Goal: Entertainment & Leisure: Browse casually

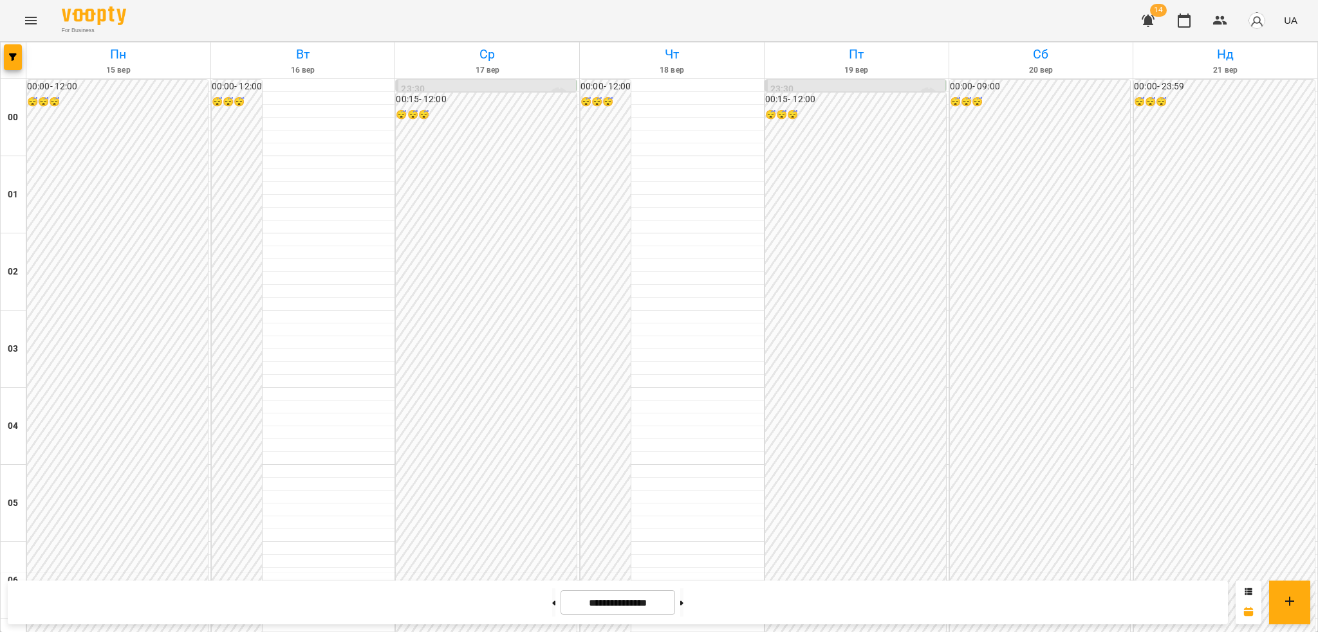
scroll to position [971, 0]
click at [31, 21] on icon "Menu" at bounding box center [30, 20] width 15 height 15
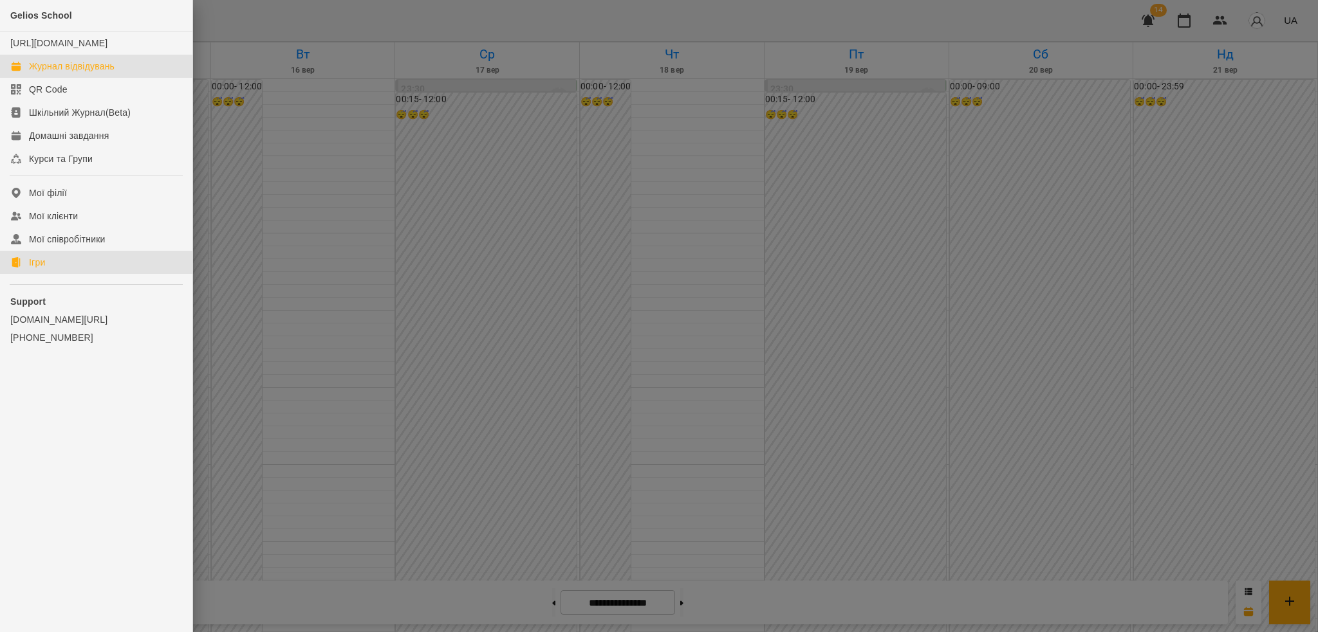
click at [54, 270] on link "Ігри" at bounding box center [96, 262] width 192 height 23
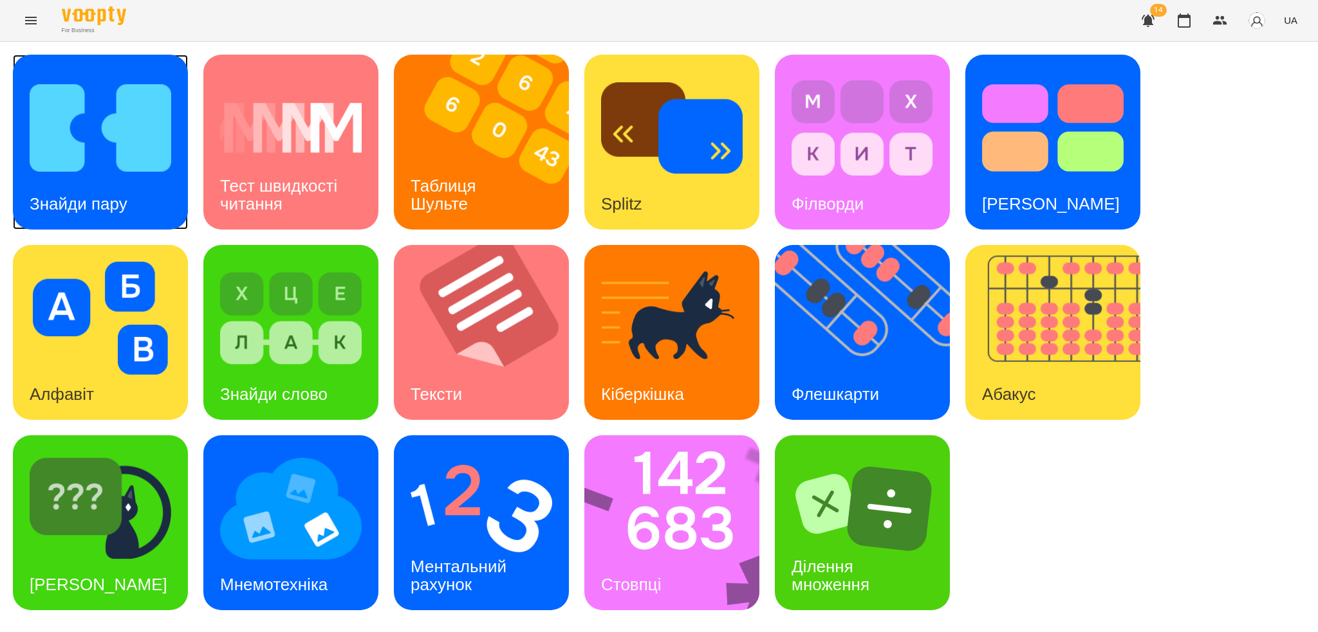
click at [118, 181] on div "Знайди пару" at bounding box center [78, 204] width 131 height 51
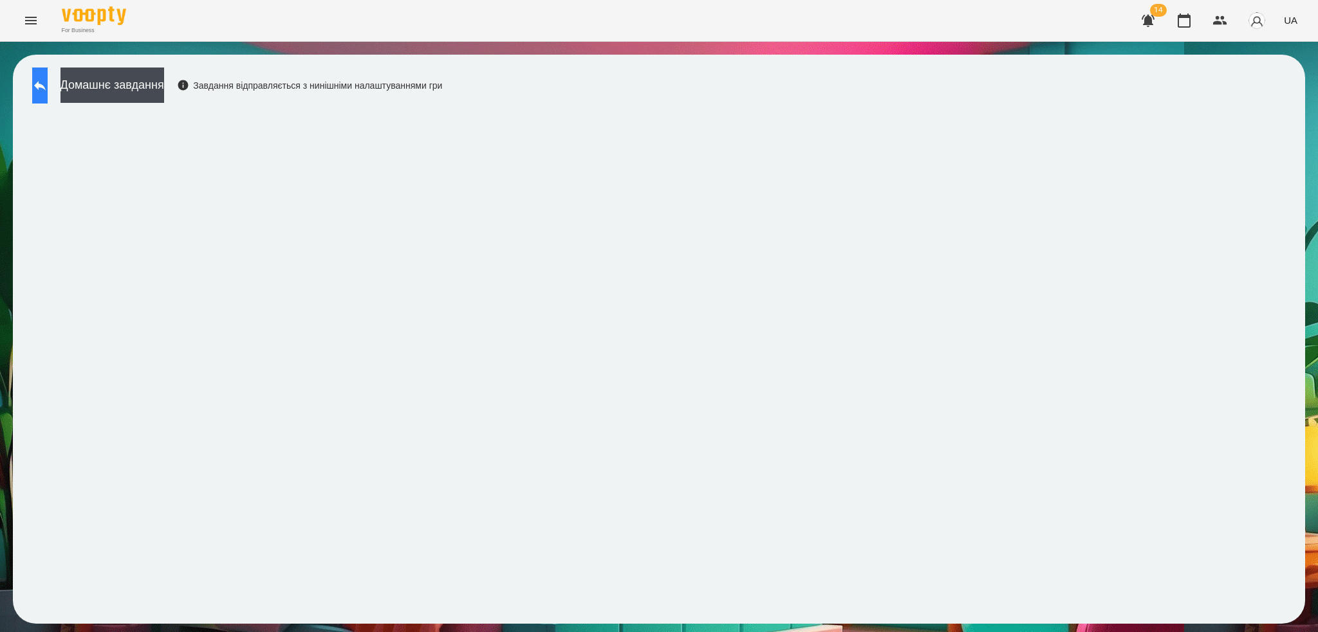
click at [48, 84] on icon at bounding box center [39, 85] width 15 height 15
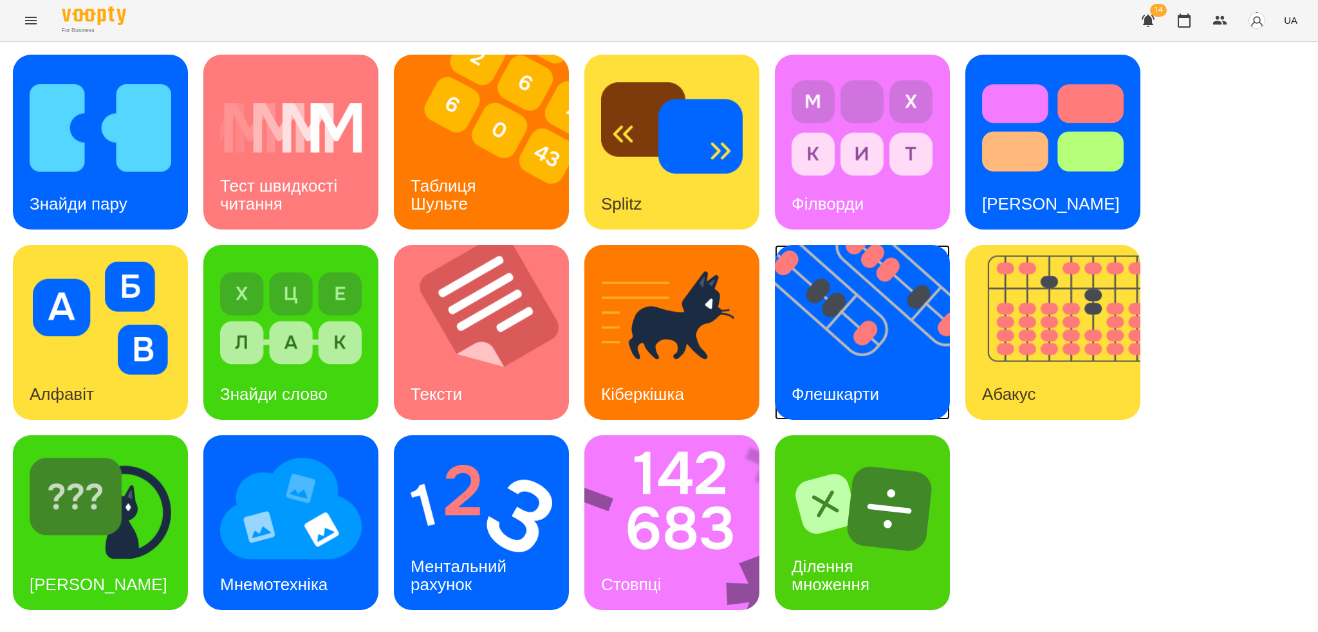
click at [854, 354] on img at bounding box center [870, 332] width 191 height 175
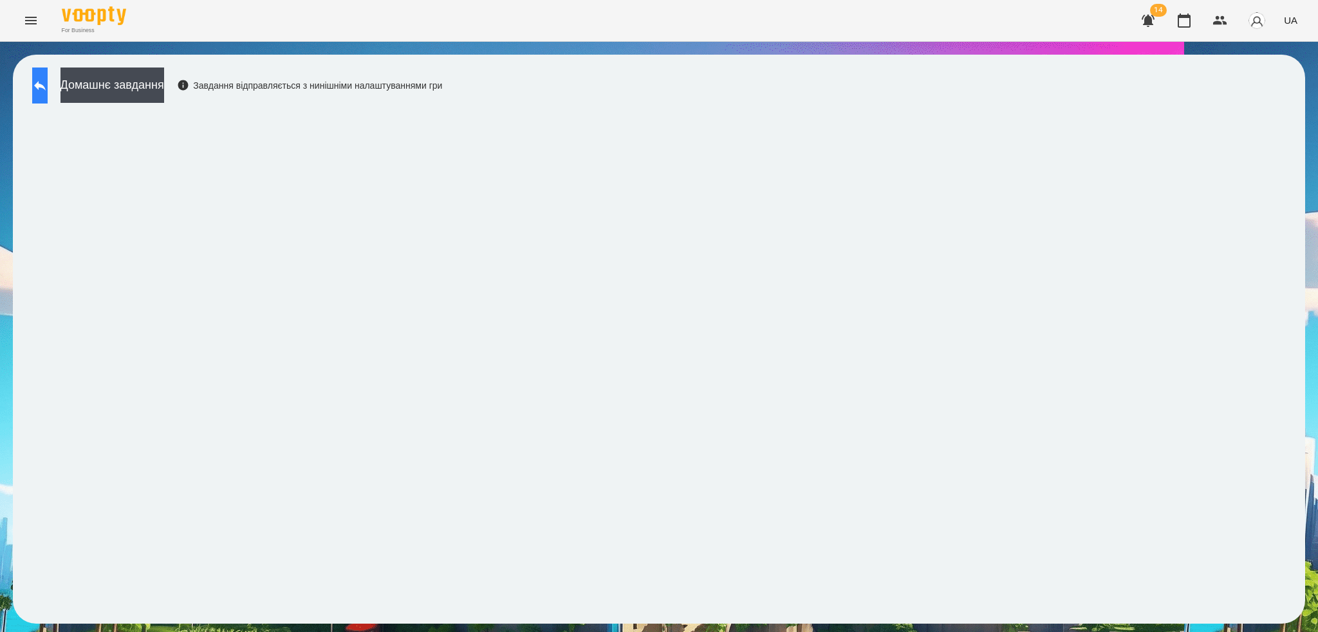
click at [48, 91] on icon at bounding box center [39, 85] width 15 height 15
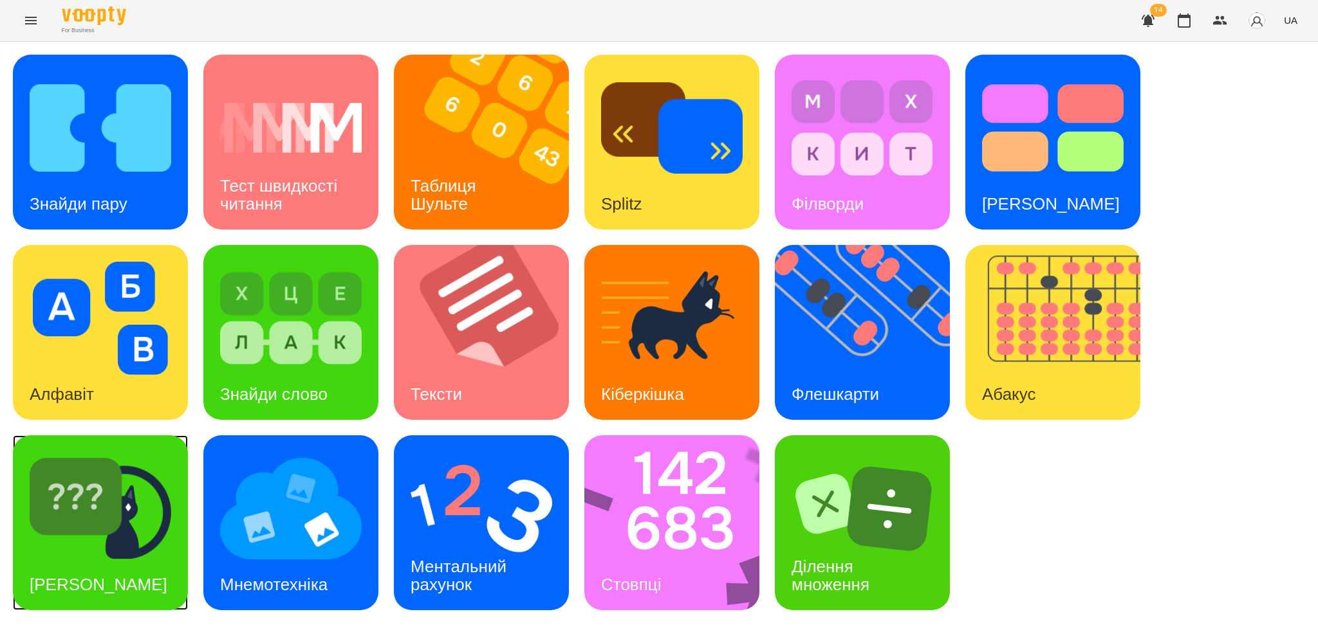
click at [108, 560] on div "[PERSON_NAME]" at bounding box center [98, 585] width 171 height 51
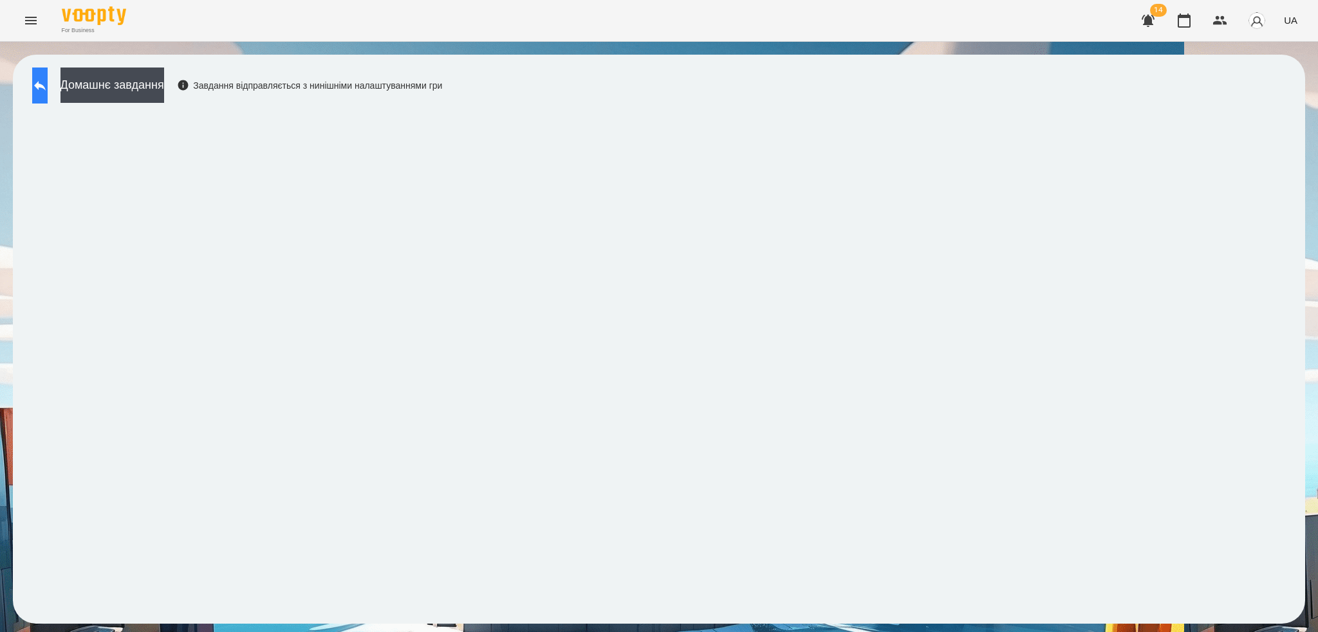
click at [48, 93] on icon at bounding box center [39, 85] width 15 height 15
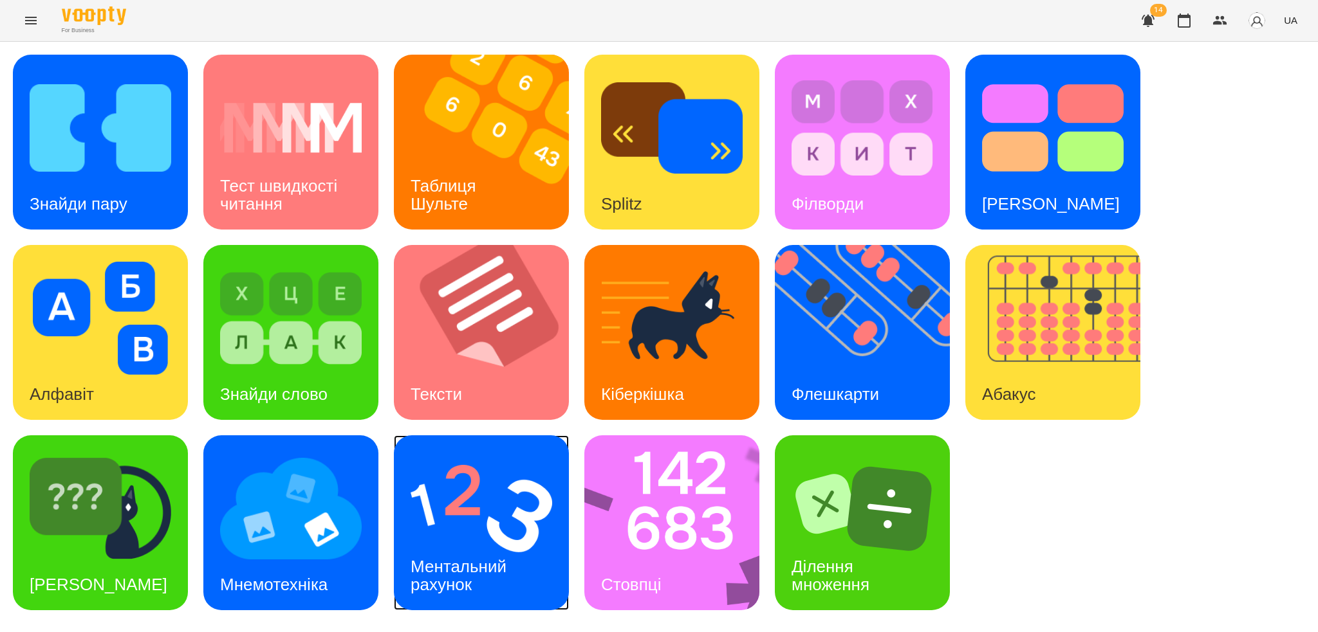
click at [499, 578] on div "Ментальний рахунок" at bounding box center [461, 576] width 134 height 69
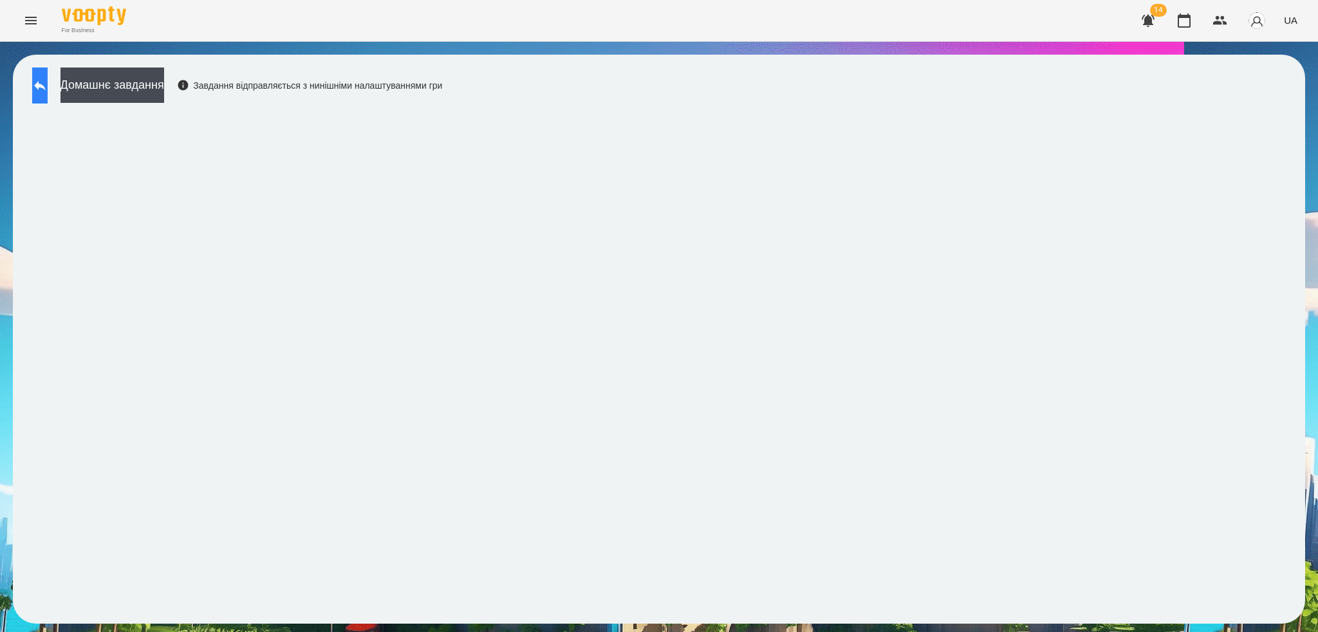
click at [48, 92] on icon at bounding box center [39, 85] width 15 height 15
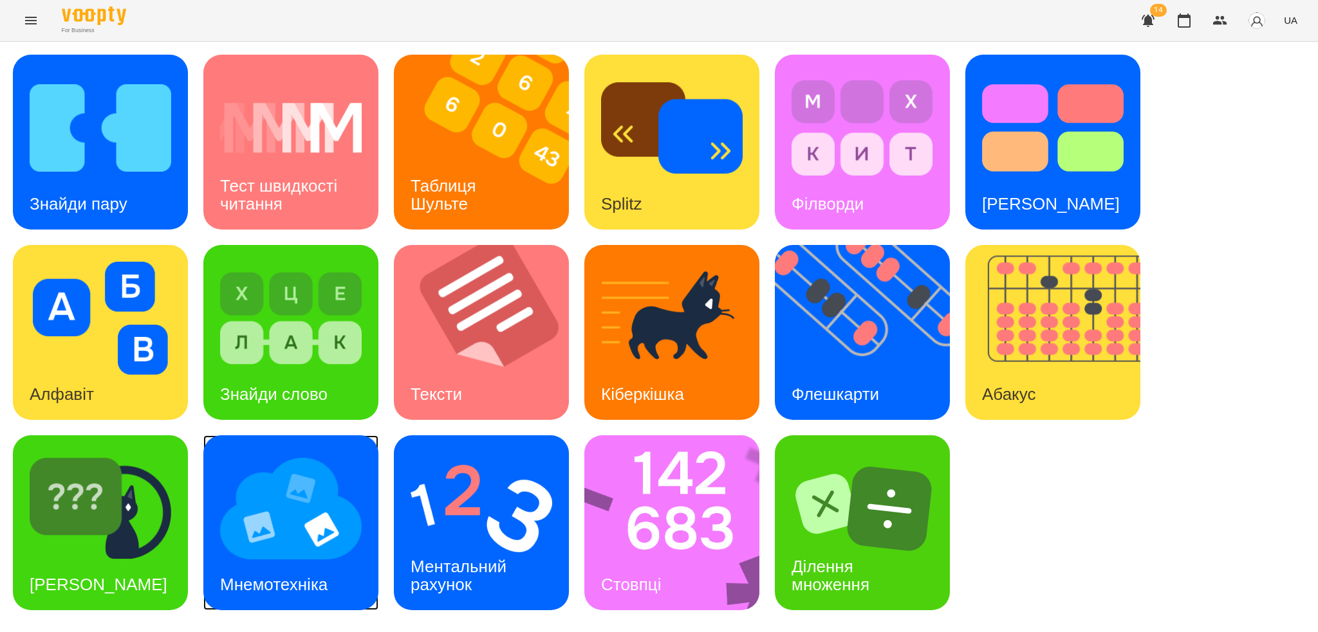
click at [285, 553] on img at bounding box center [291, 508] width 142 height 113
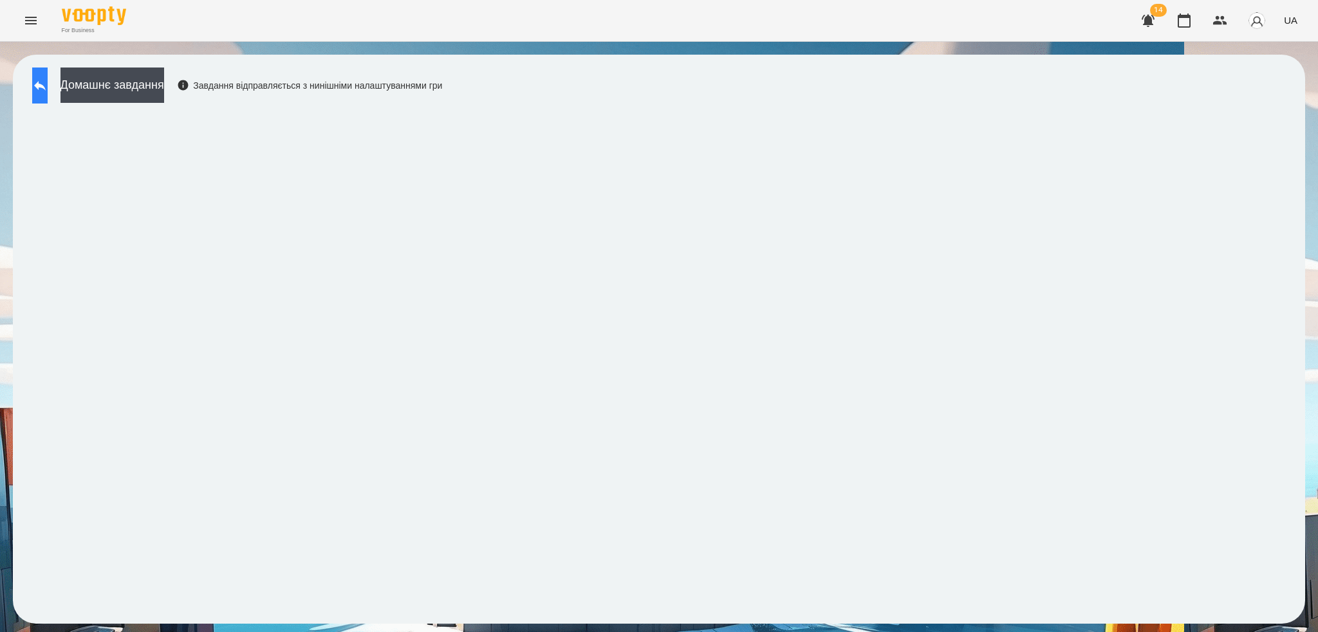
click at [48, 88] on button at bounding box center [39, 86] width 15 height 36
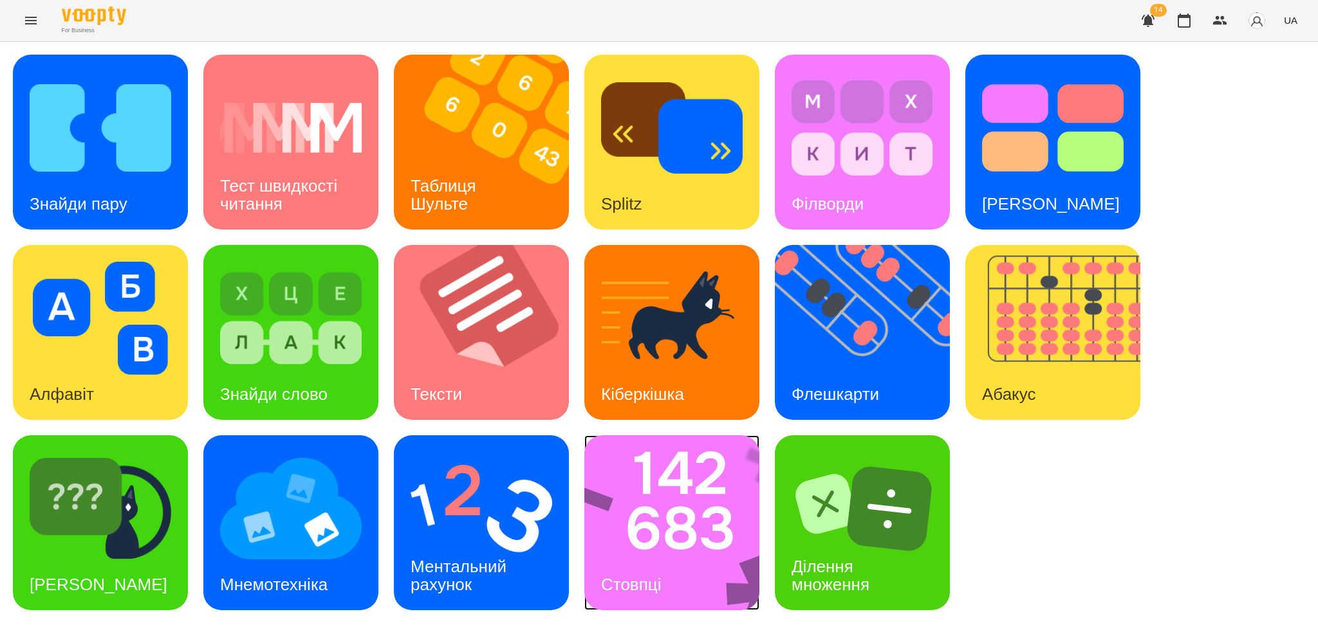
click at [674, 538] on img at bounding box center [680, 523] width 192 height 175
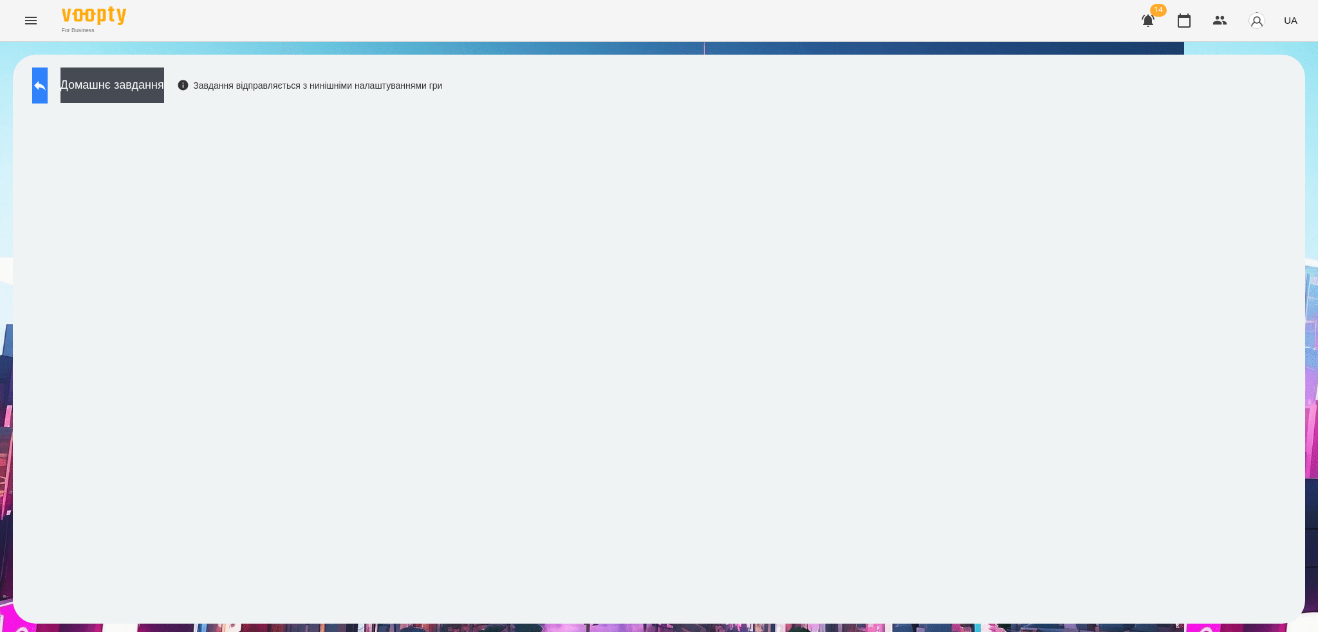
click at [48, 83] on button at bounding box center [39, 86] width 15 height 36
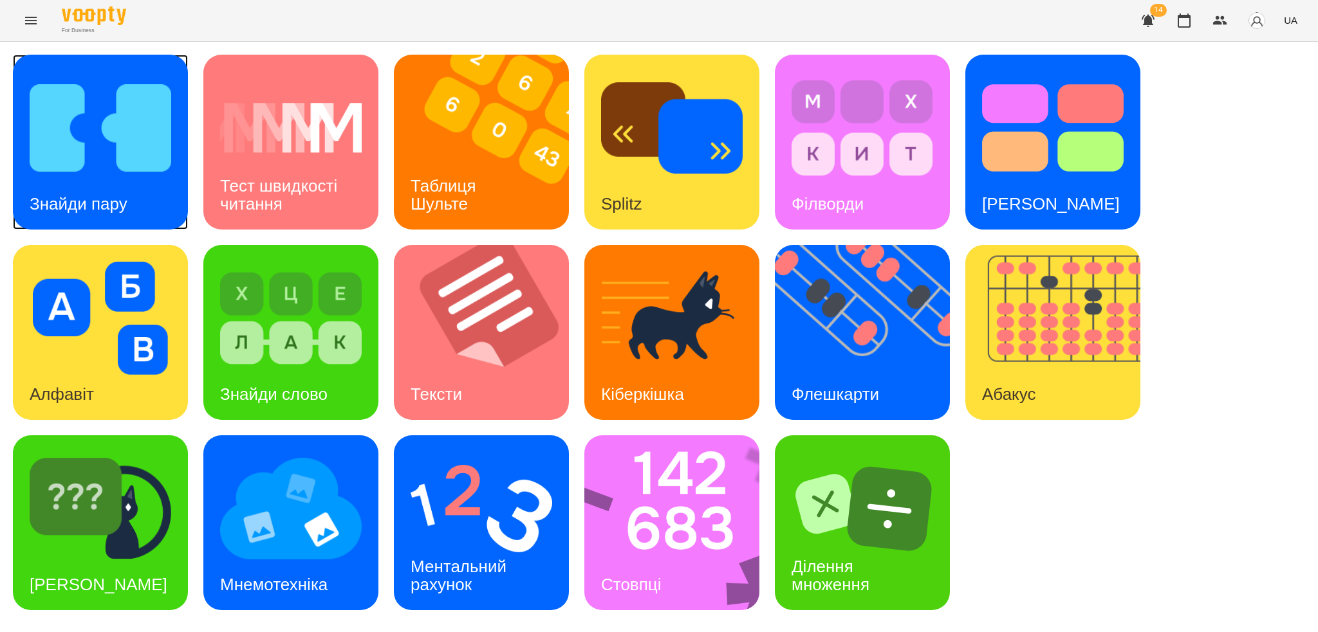
click at [140, 181] on div "Знайди пару" at bounding box center [78, 204] width 131 height 51
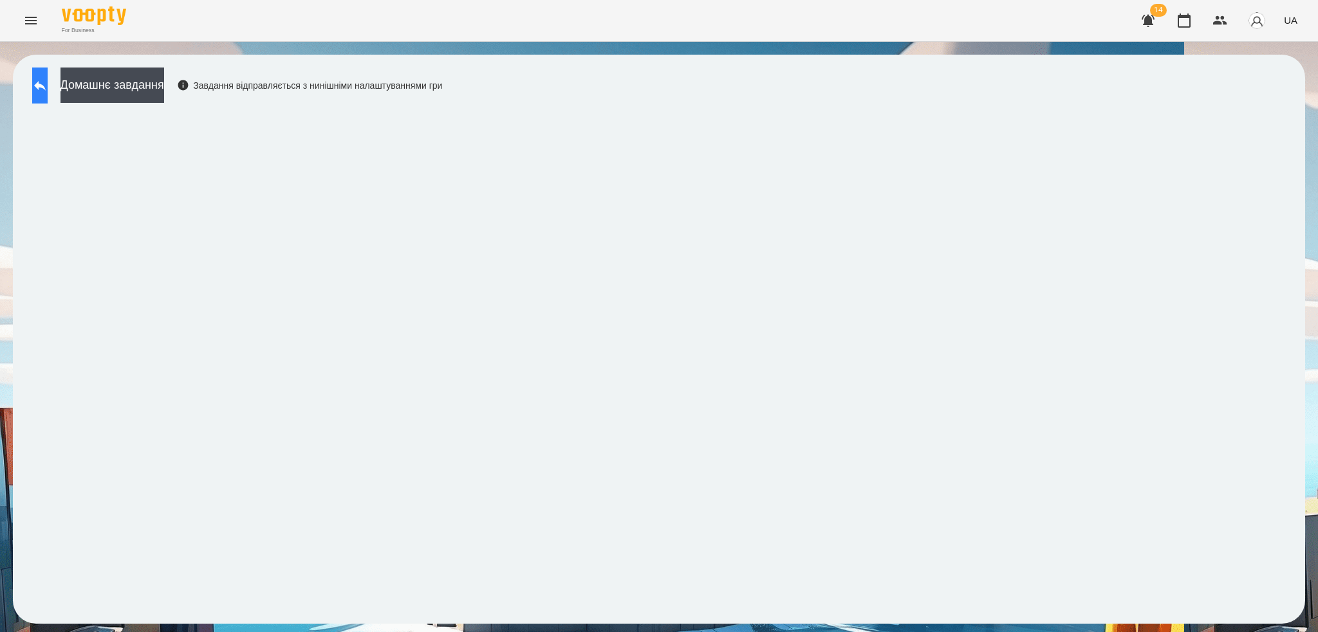
click at [48, 98] on button at bounding box center [39, 86] width 15 height 36
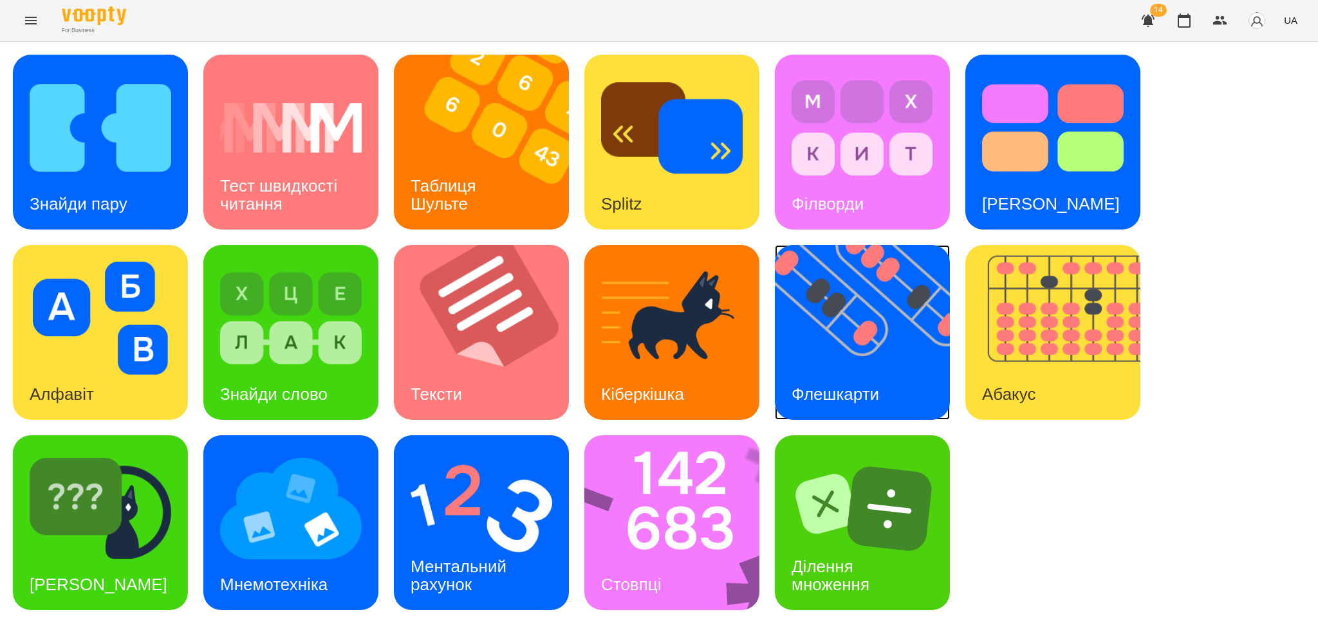
click at [934, 360] on img at bounding box center [870, 332] width 191 height 175
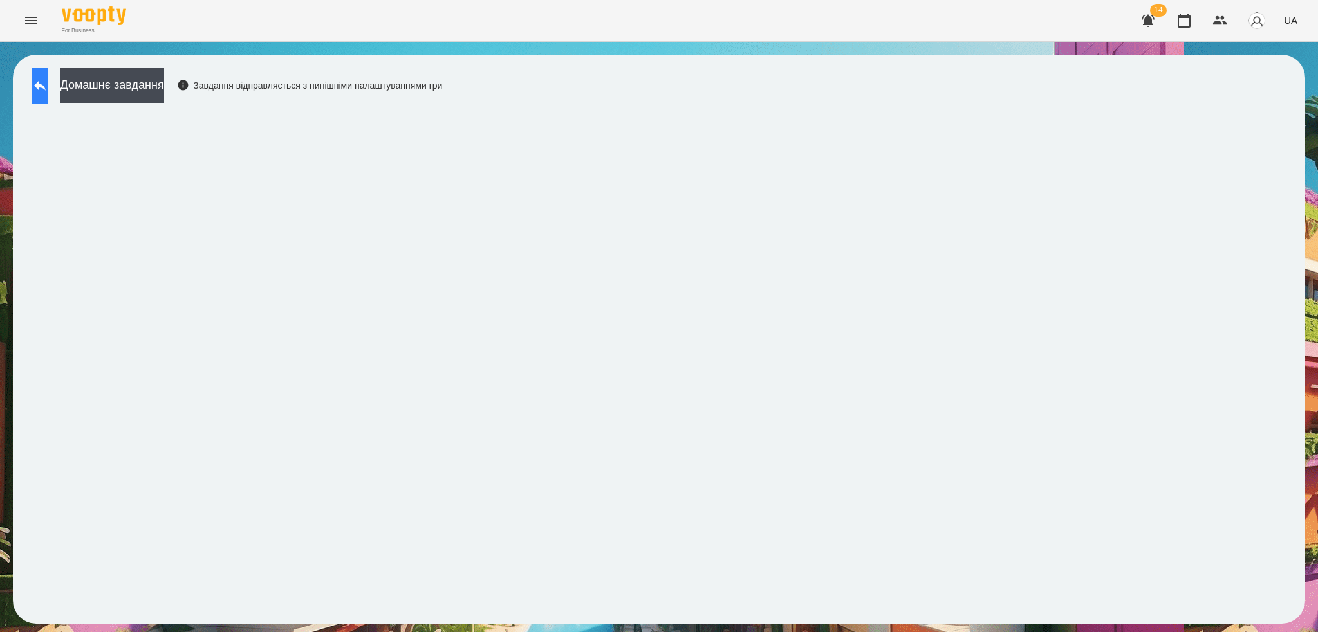
click at [48, 88] on icon at bounding box center [39, 85] width 15 height 15
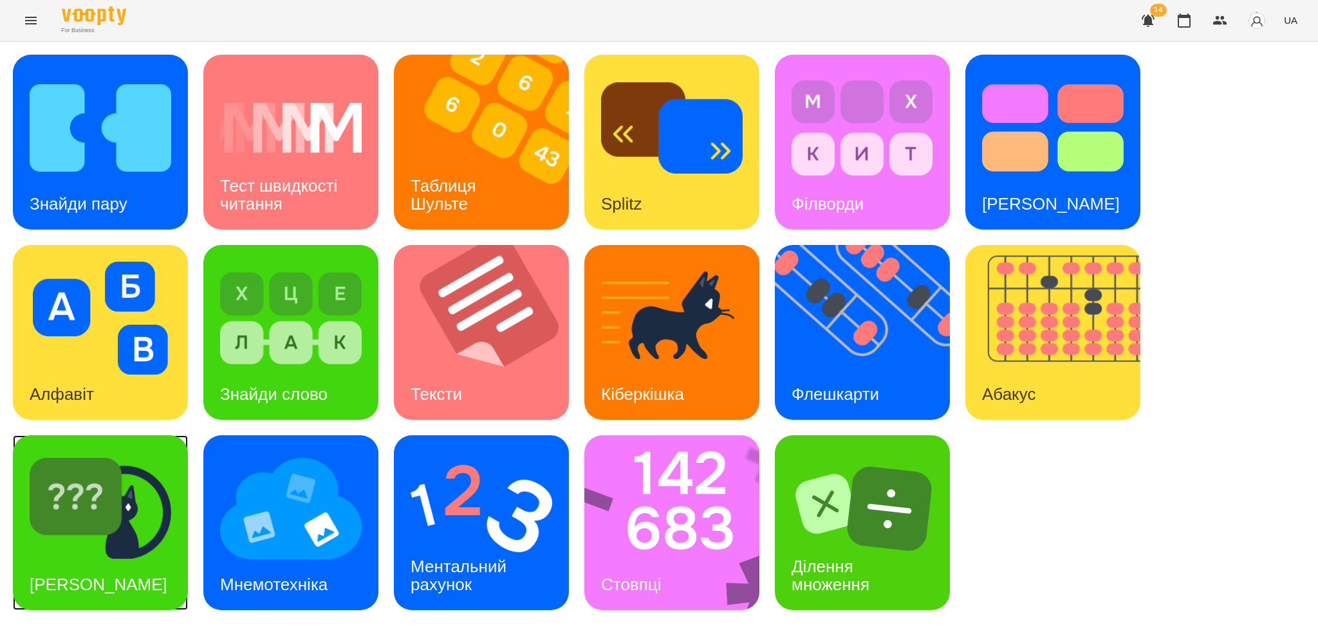
click at [112, 560] on div "[PERSON_NAME]" at bounding box center [98, 585] width 171 height 51
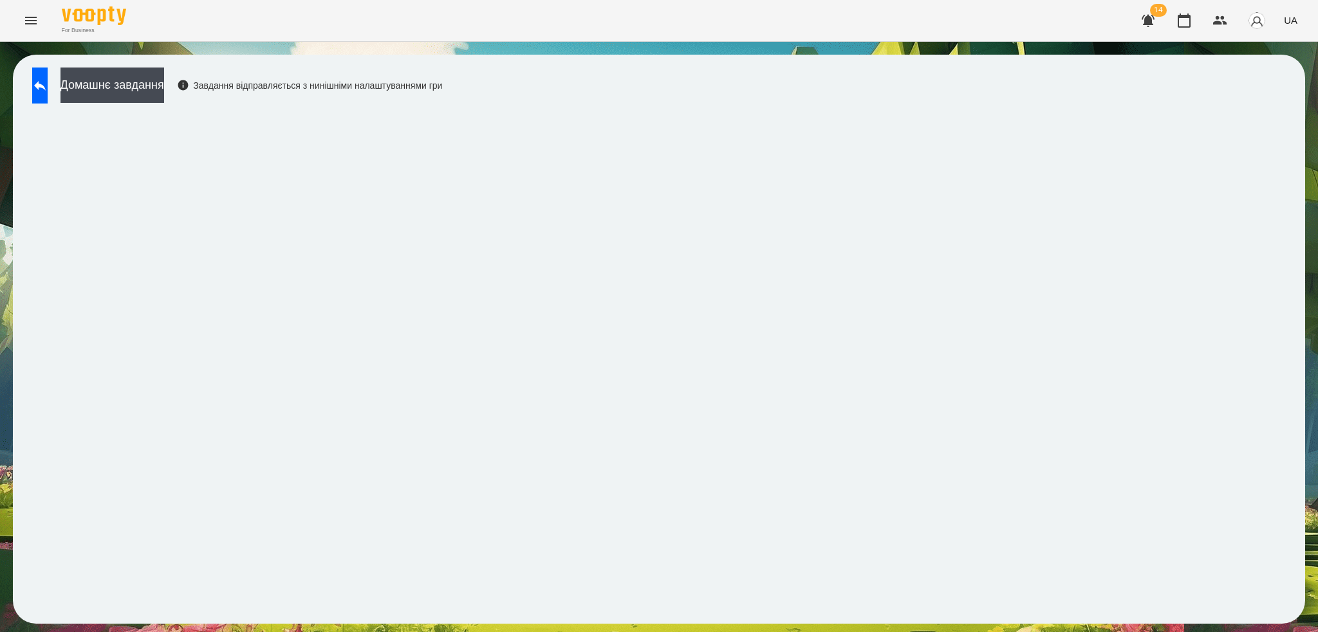
click at [1304, 133] on div "Домашнє завдання Завдання відправляється з нинішніми налаштуваннями гри" at bounding box center [659, 339] width 1292 height 569
click at [46, 88] on icon at bounding box center [40, 86] width 12 height 10
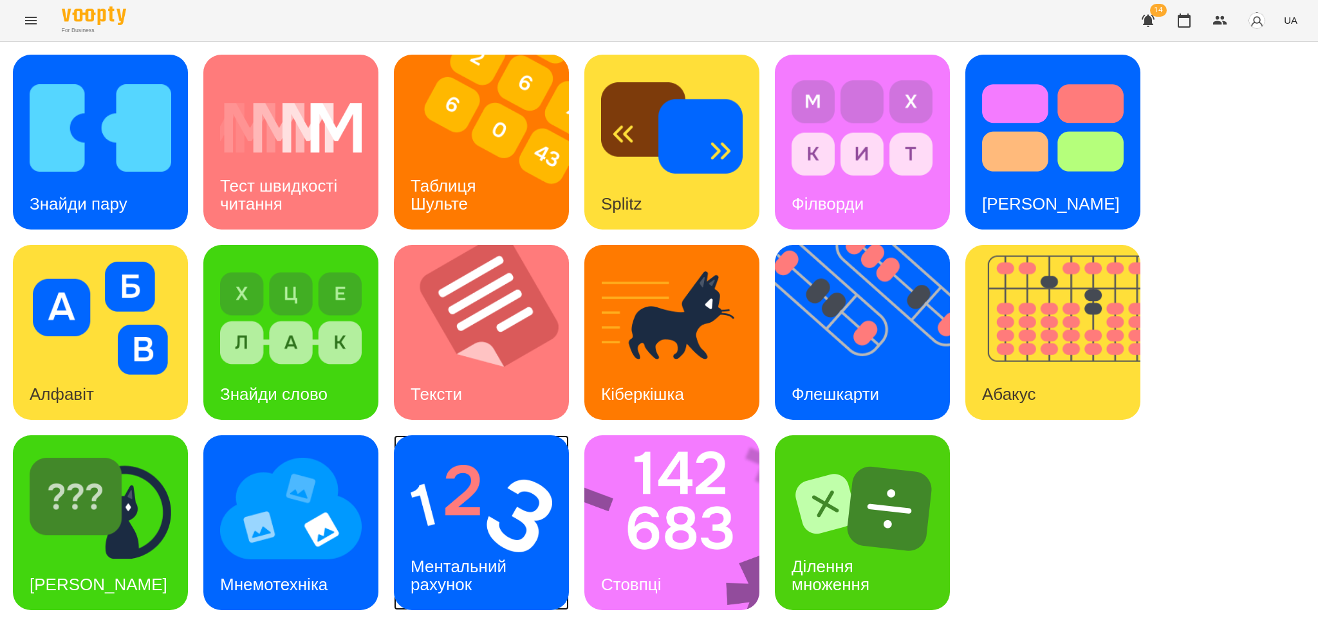
click at [469, 548] on div "Ментальний рахунок" at bounding box center [461, 576] width 134 height 69
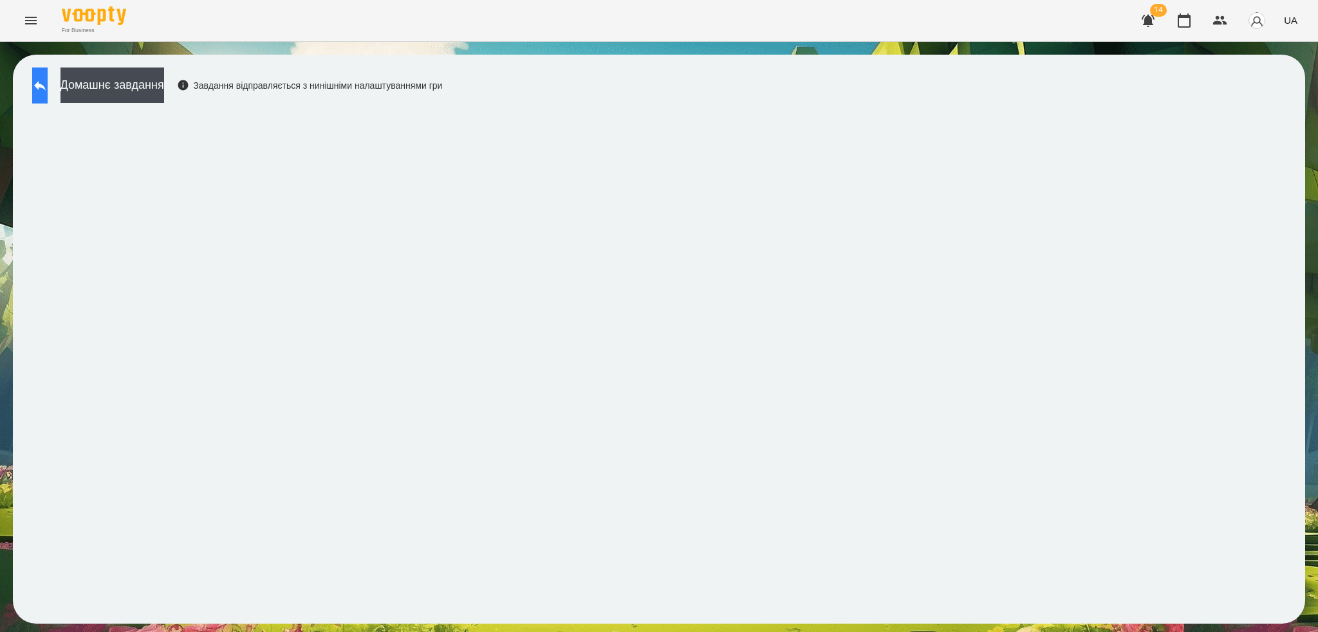
click at [48, 93] on button at bounding box center [39, 86] width 15 height 36
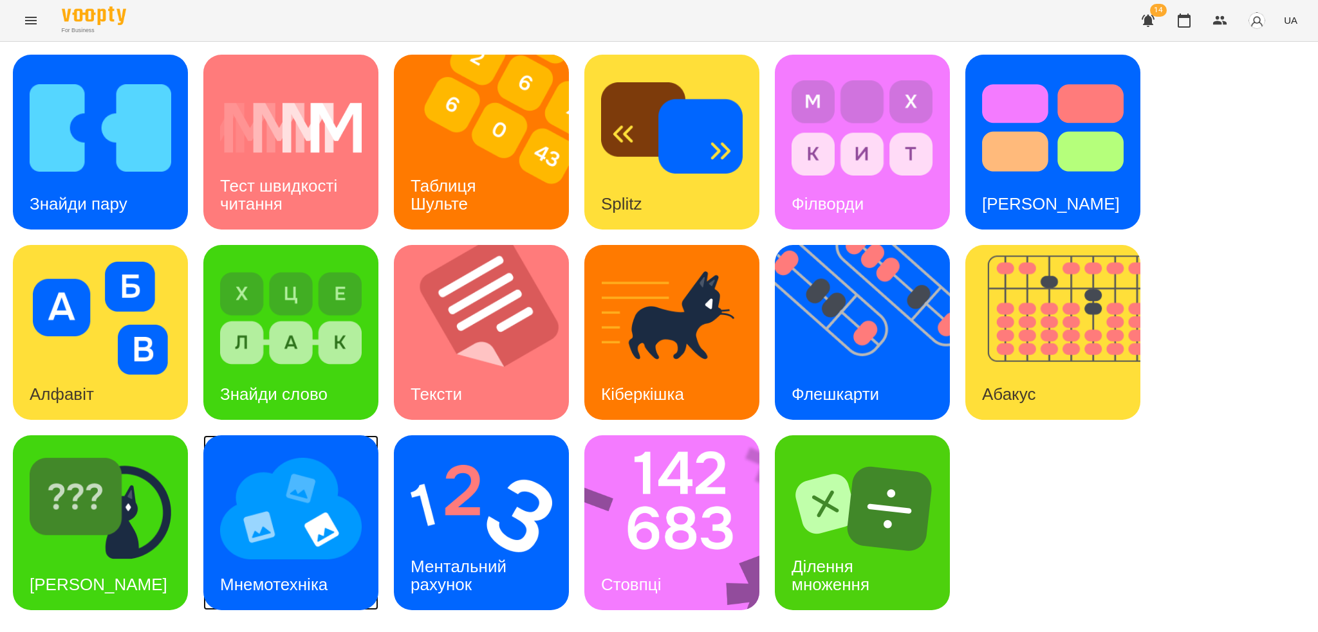
click at [286, 557] on img at bounding box center [291, 508] width 142 height 113
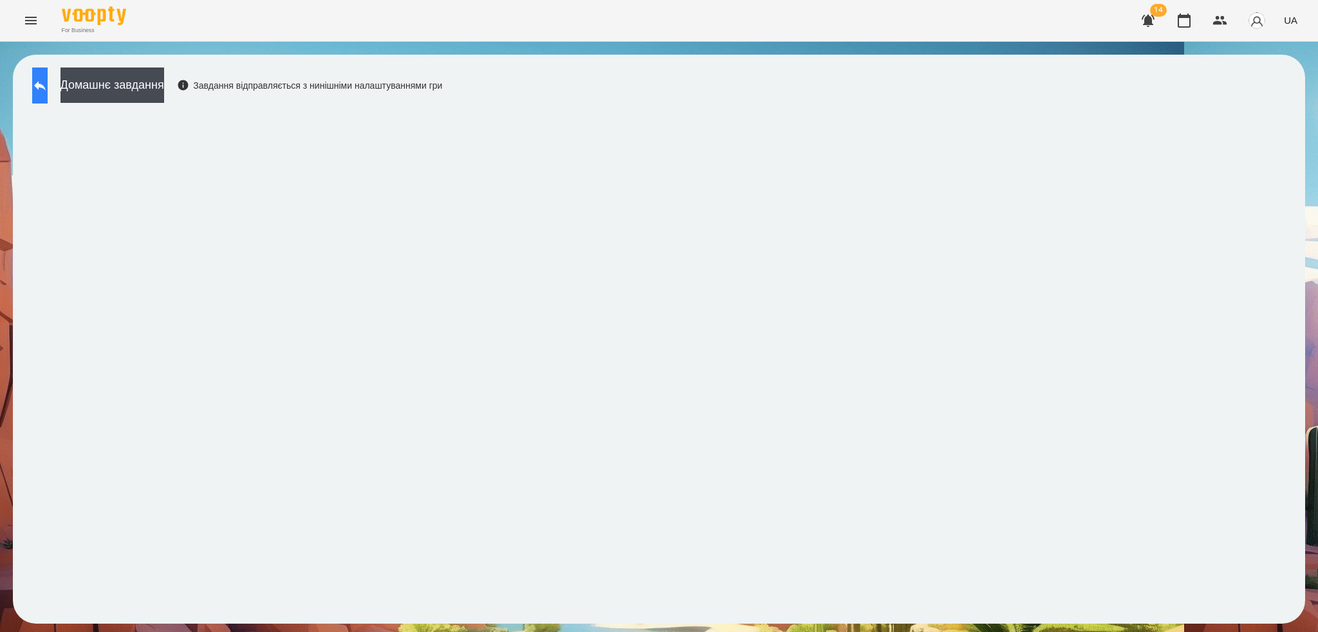
click at [38, 88] on button at bounding box center [39, 86] width 15 height 36
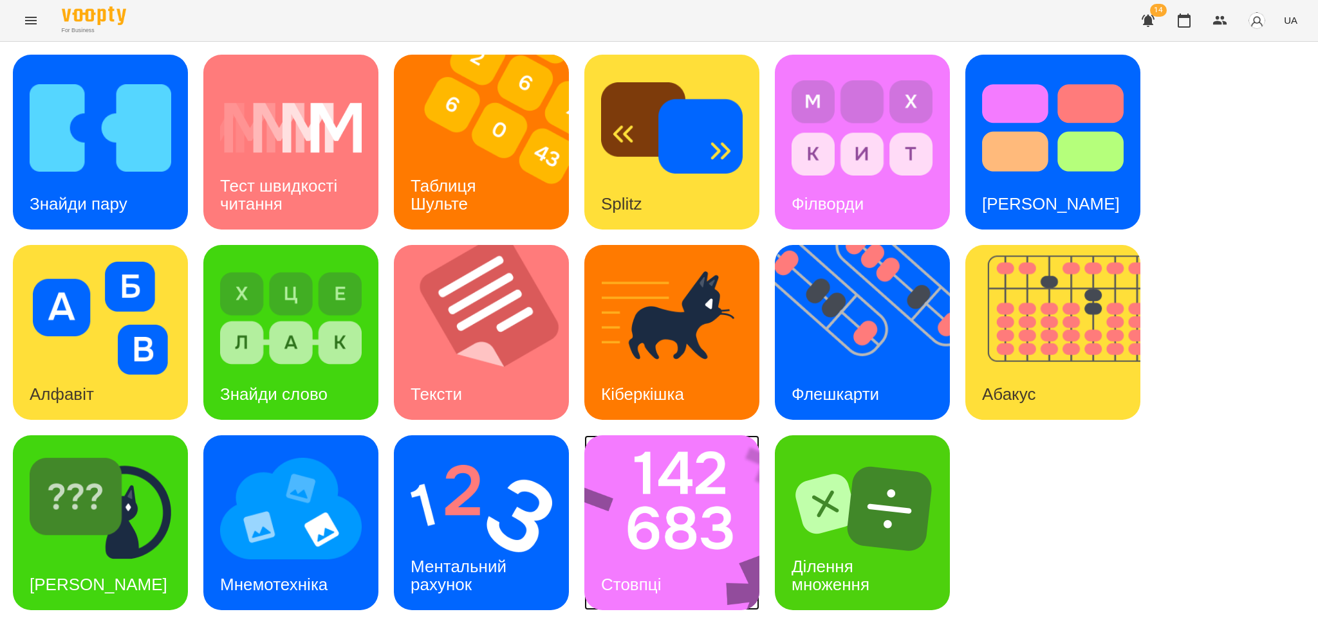
click at [706, 537] on img at bounding box center [680, 523] width 192 height 175
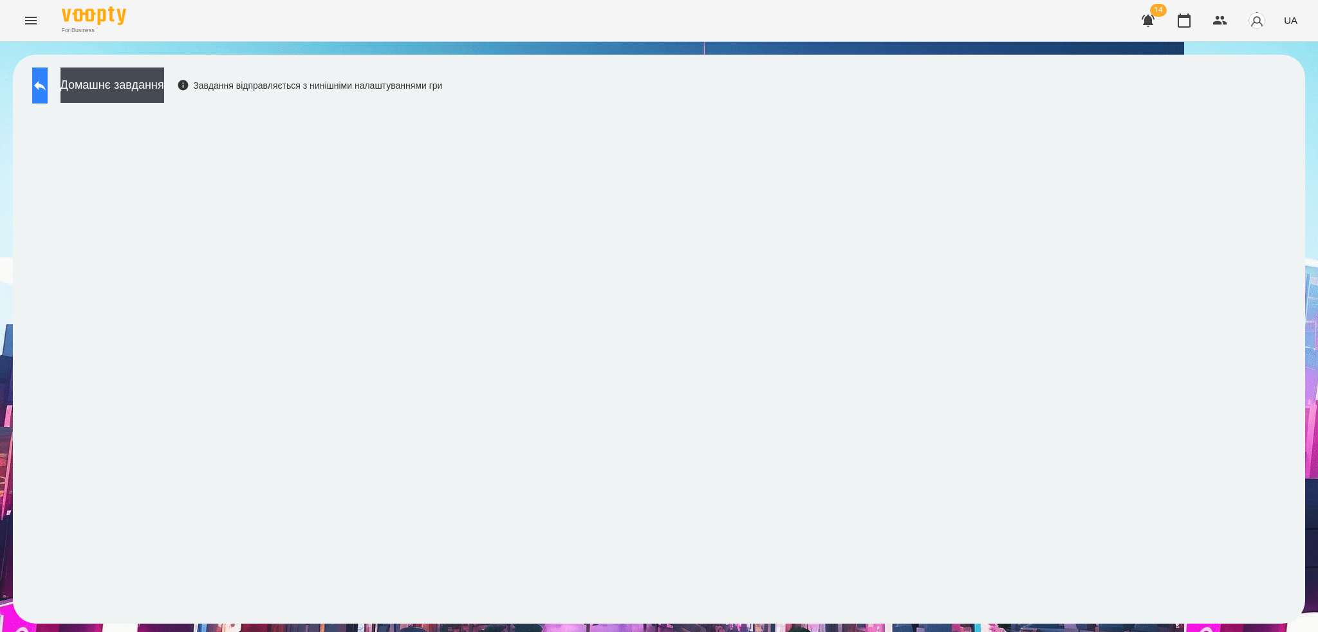
click at [46, 85] on icon at bounding box center [40, 86] width 12 height 10
